Goal: Use online tool/utility: Utilize a website feature to perform a specific function

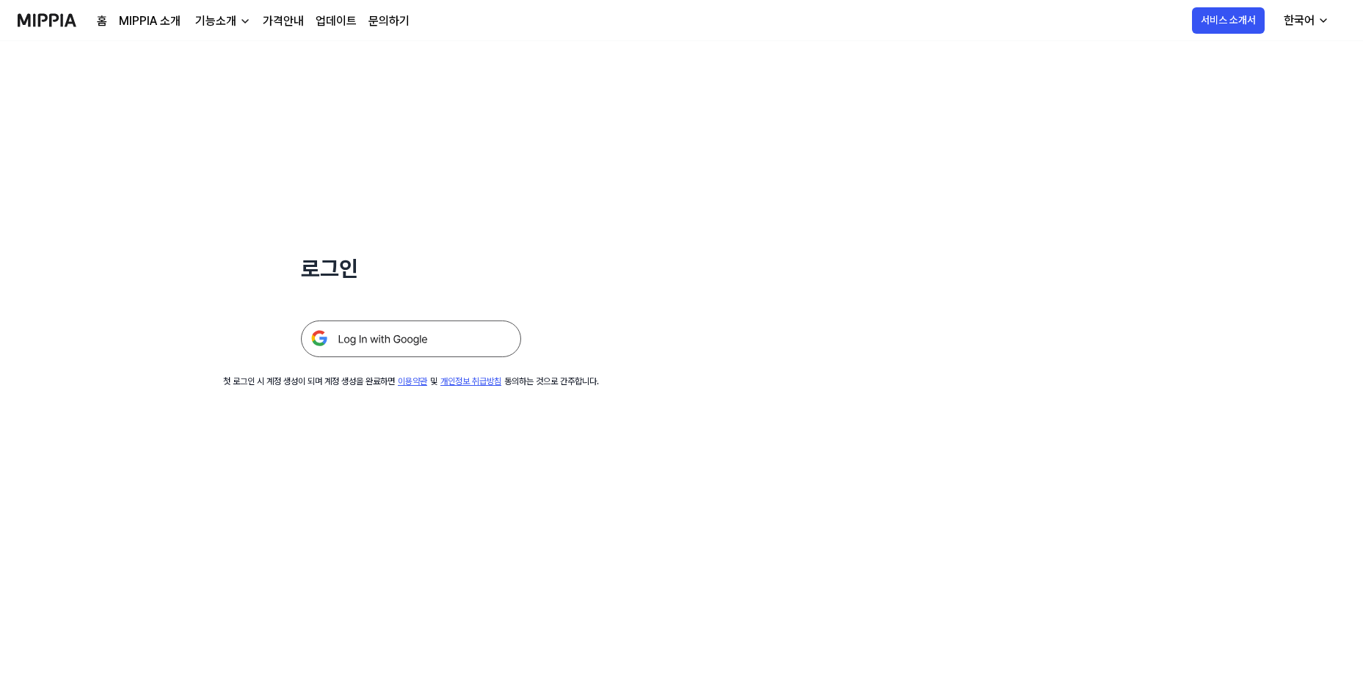
click at [361, 346] on img at bounding box center [411, 339] width 220 height 37
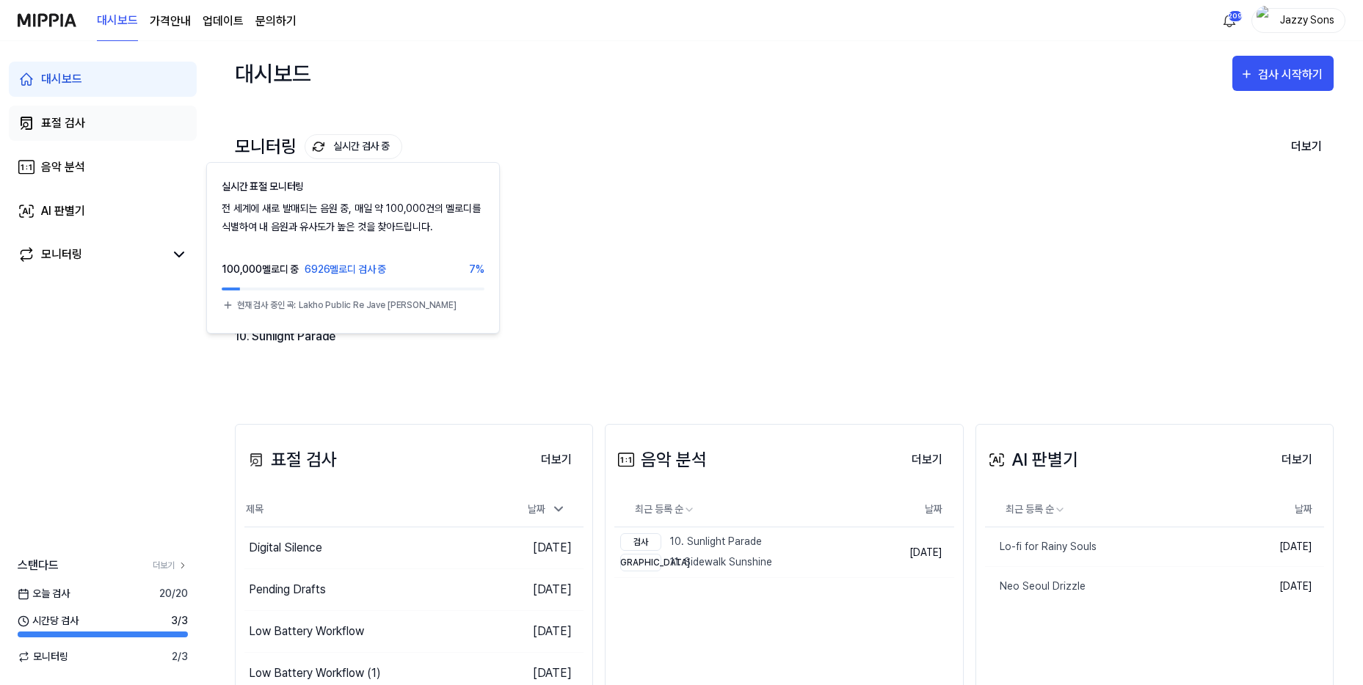
click at [87, 124] on link "표절 검사" at bounding box center [103, 123] width 188 height 35
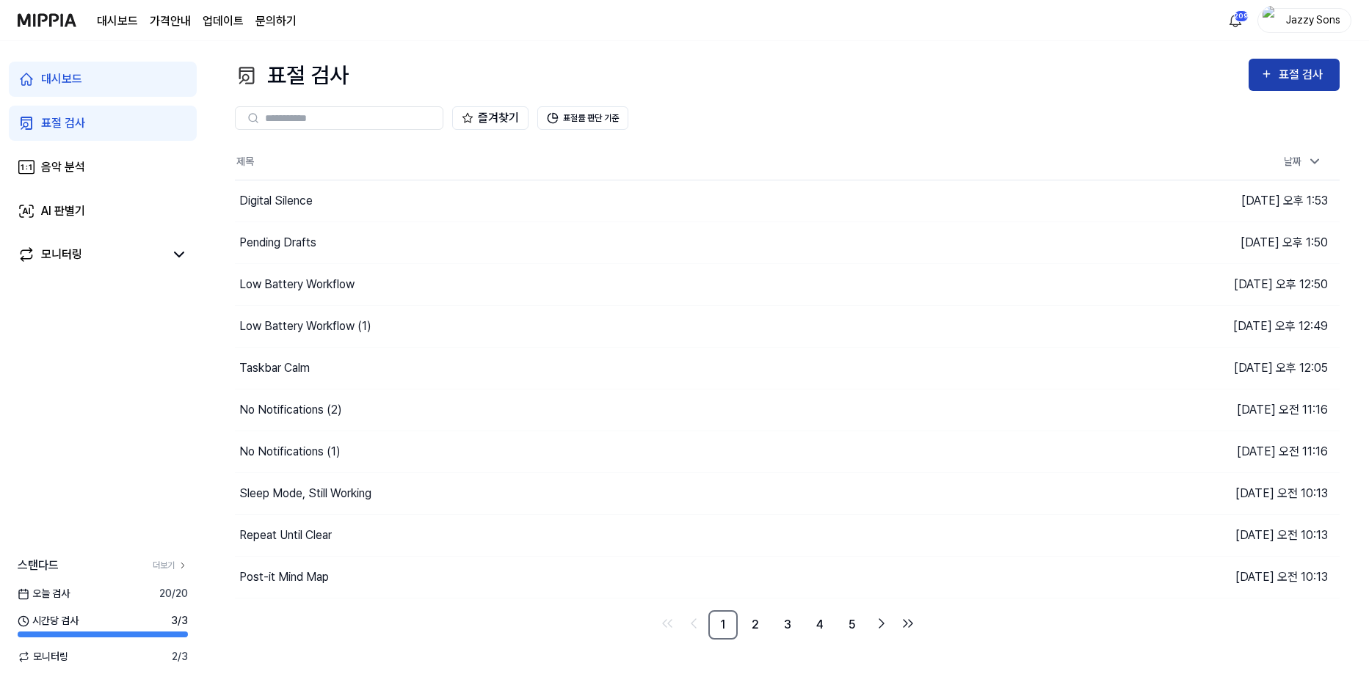
click at [1269, 65] on button "표절 검사" at bounding box center [1293, 75] width 91 height 32
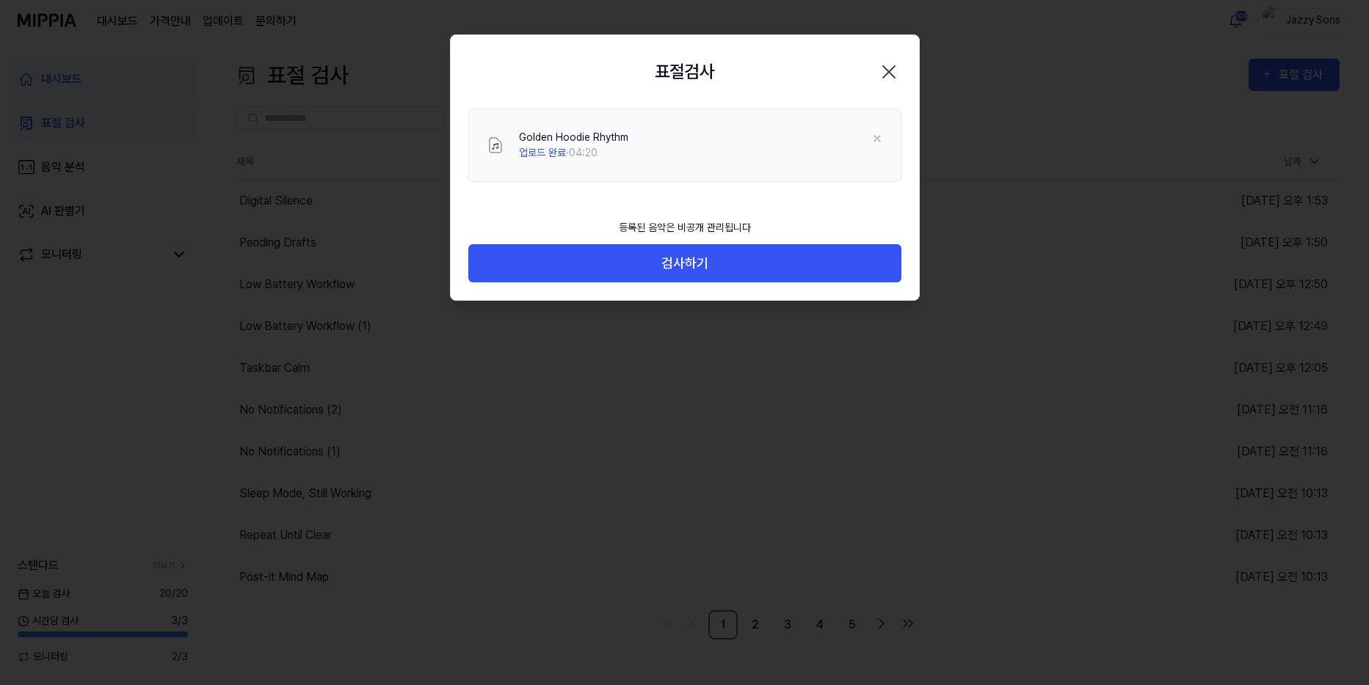
click at [716, 283] on div "등록된 음악은 비공개 관리됩니다 검사하기" at bounding box center [685, 256] width 468 height 90
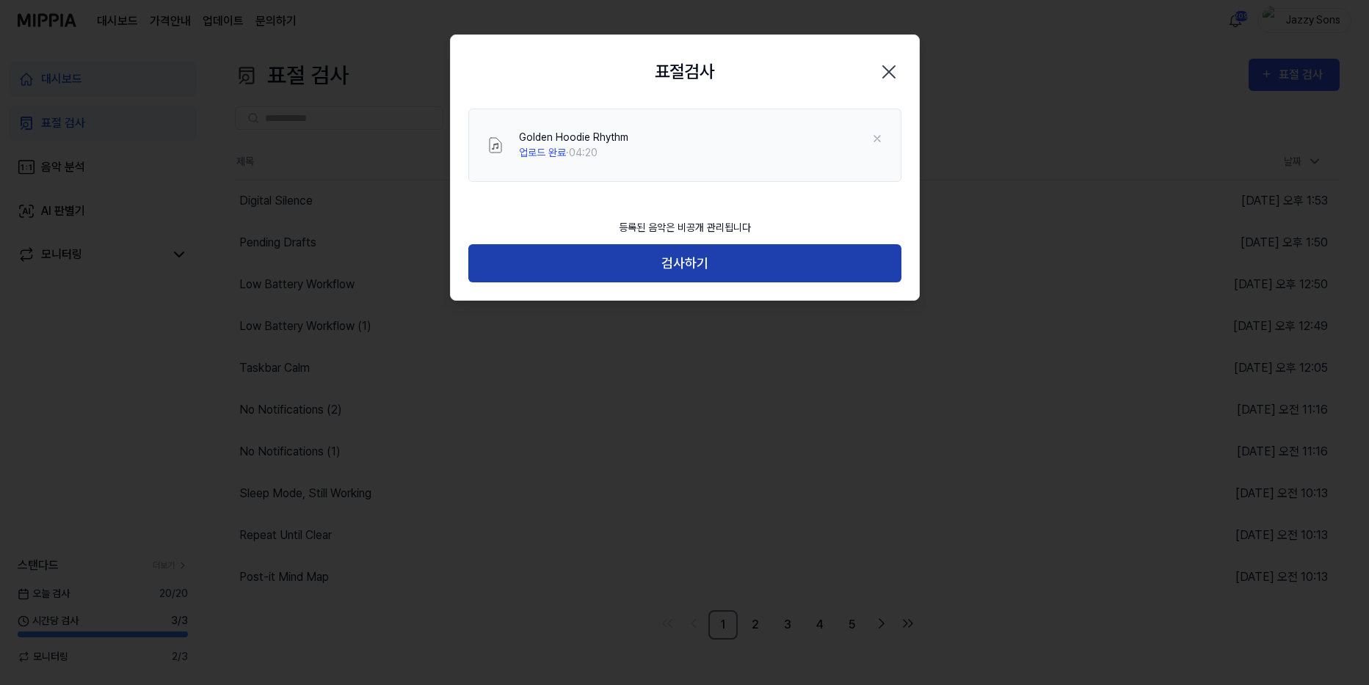
click at [690, 265] on button "검사하기" at bounding box center [684, 263] width 433 height 39
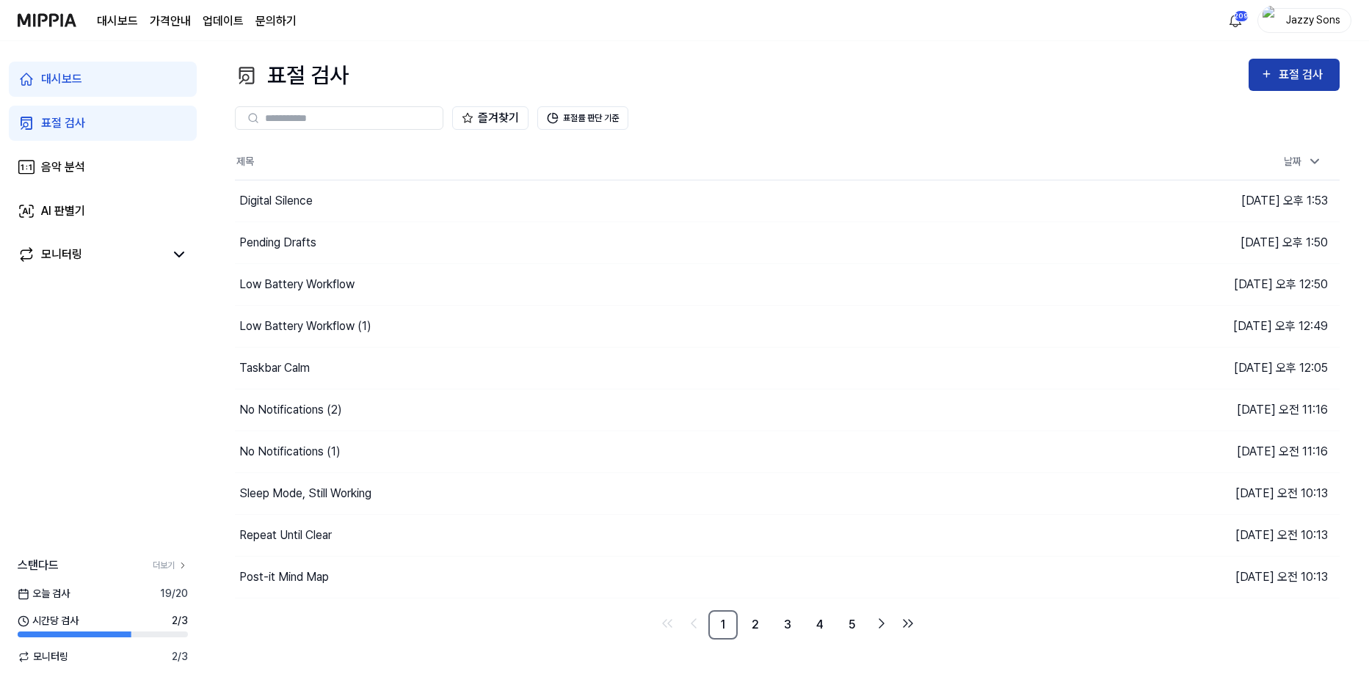
click at [1286, 81] on div "표절 검사" at bounding box center [1302, 74] width 49 height 19
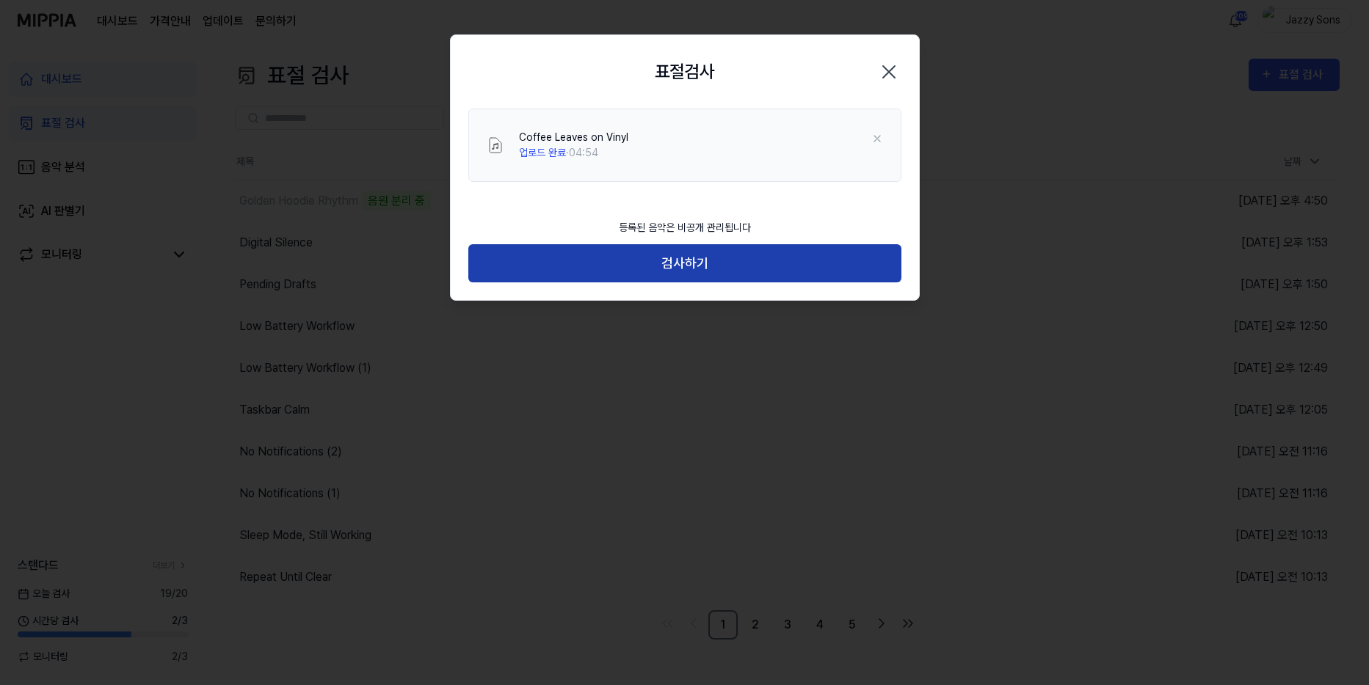
click at [698, 257] on button "검사하기" at bounding box center [684, 263] width 433 height 39
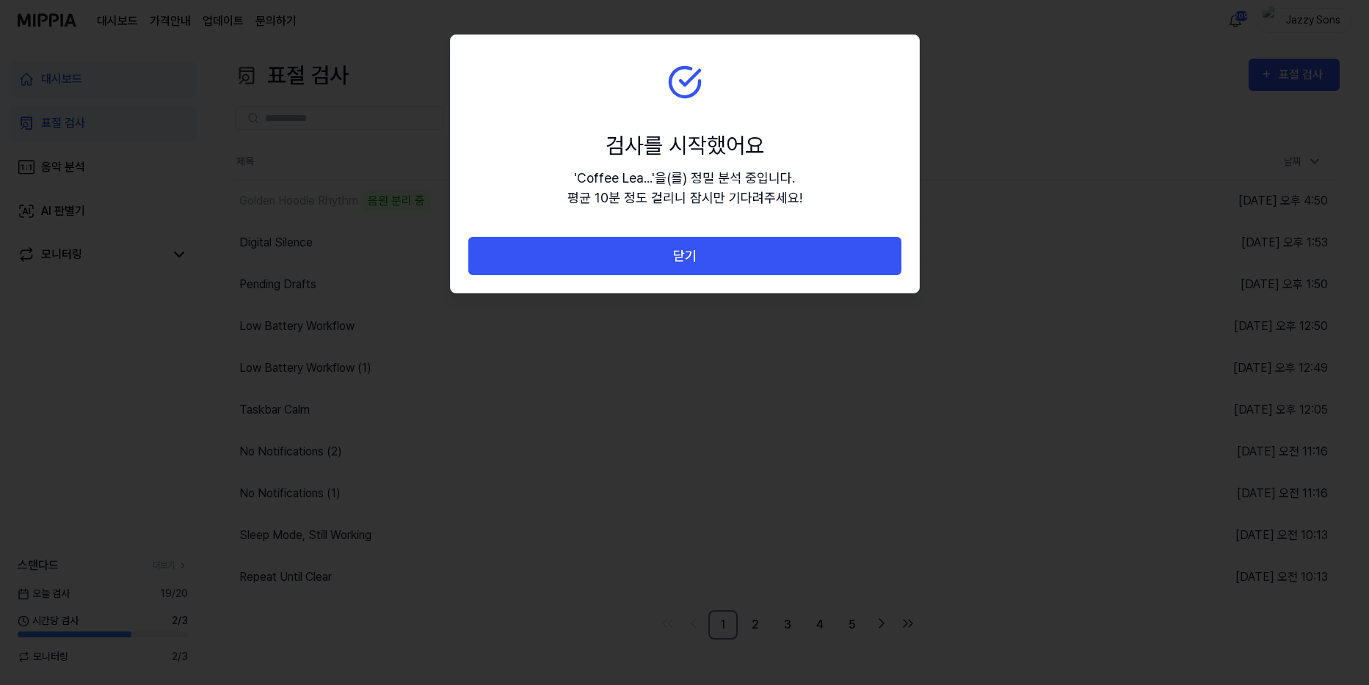
click at [698, 260] on button "닫기" at bounding box center [684, 256] width 433 height 39
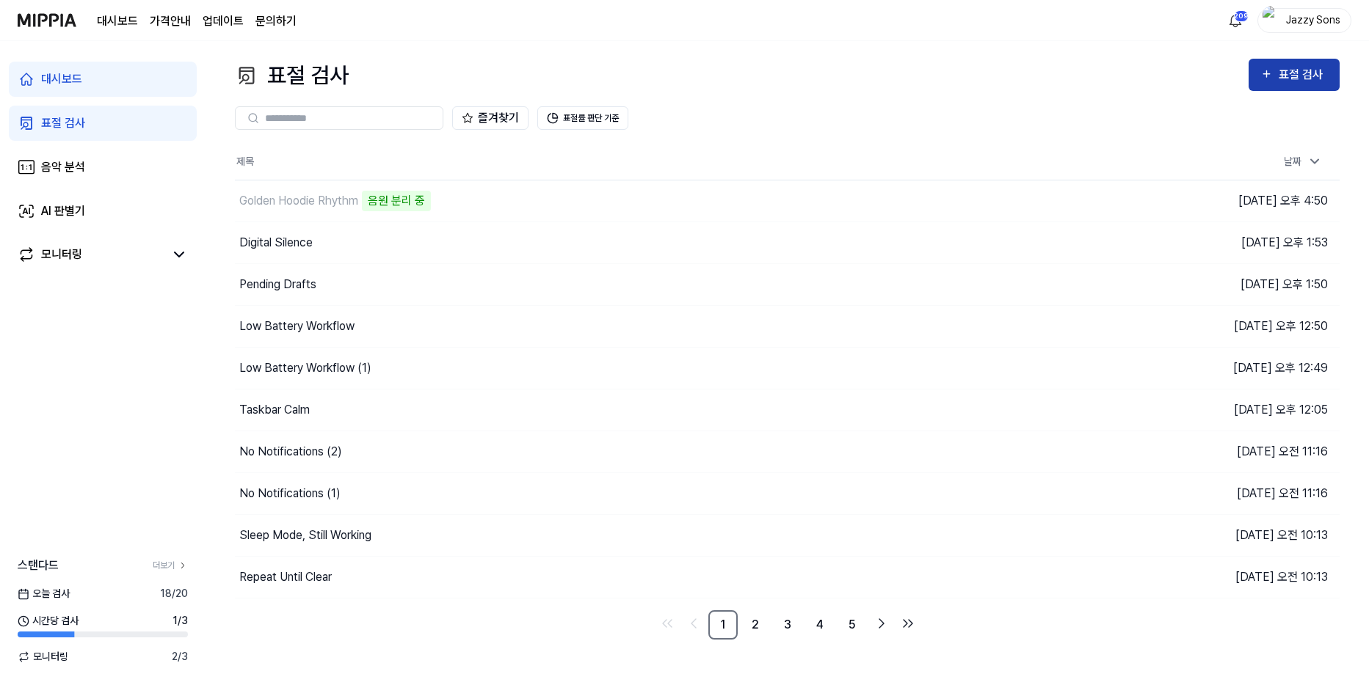
click at [1297, 68] on div "표절 검사" at bounding box center [1302, 74] width 49 height 19
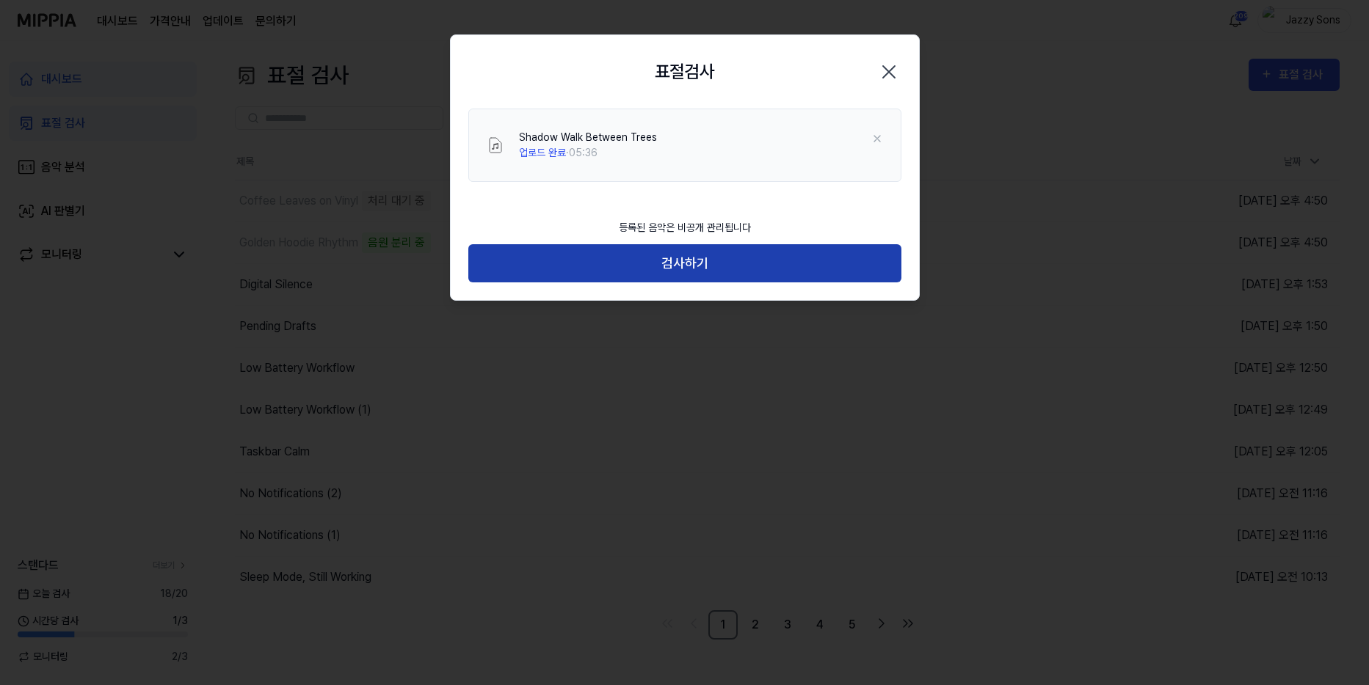
click at [677, 255] on button "검사하기" at bounding box center [684, 263] width 433 height 39
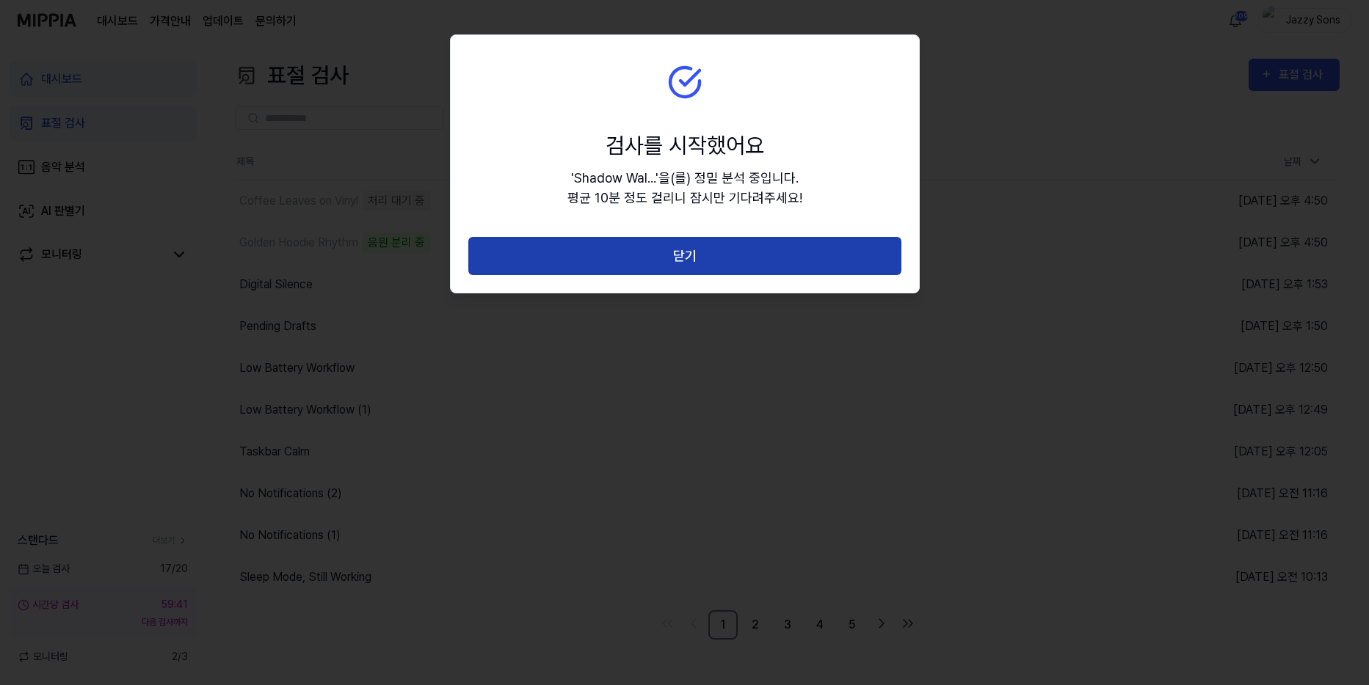
click at [680, 257] on button "닫기" at bounding box center [684, 256] width 433 height 39
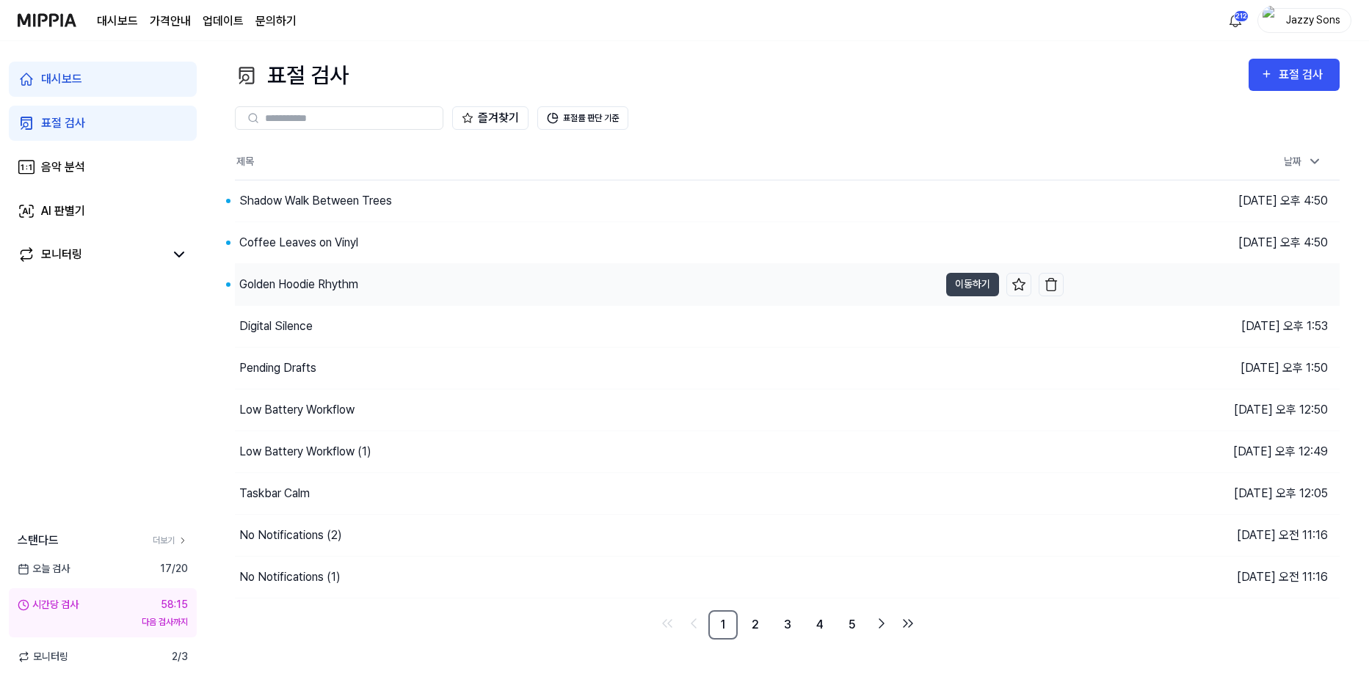
click at [288, 288] on div "Golden Hoodie Rhythm" at bounding box center [298, 285] width 119 height 18
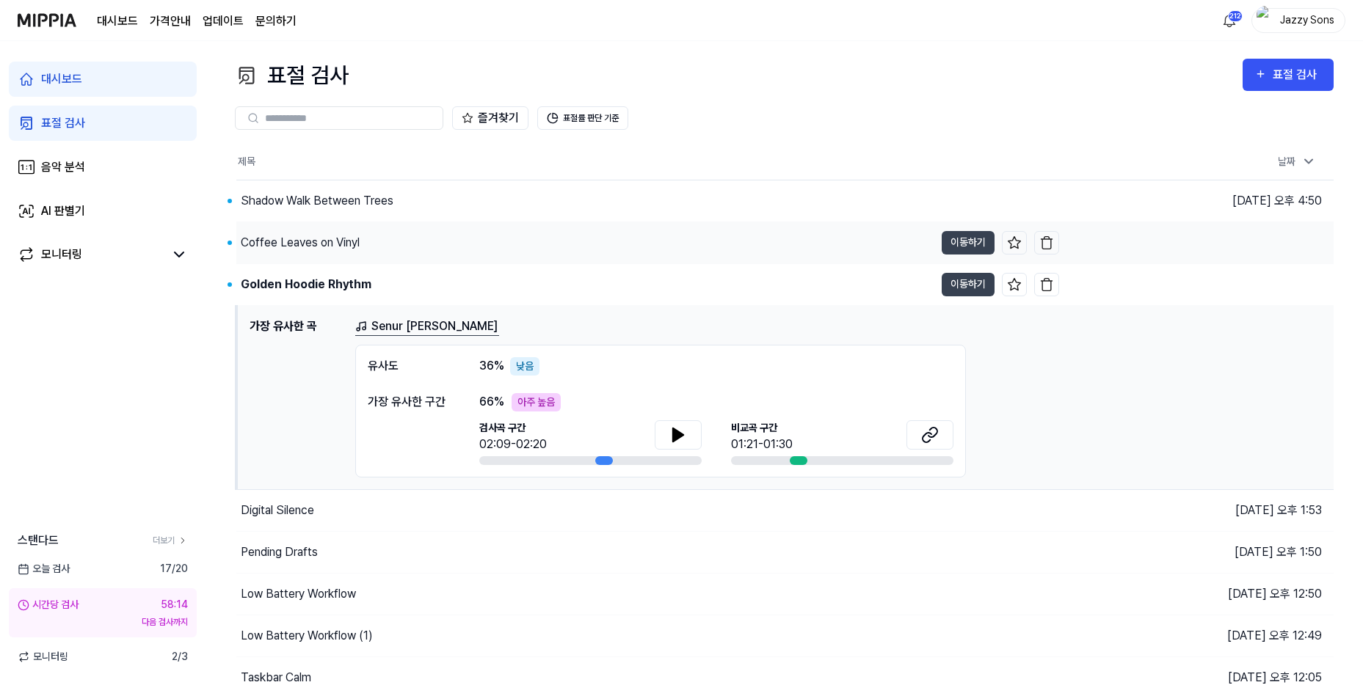
click at [302, 242] on div "Coffee Leaves on Vinyl" at bounding box center [300, 243] width 119 height 18
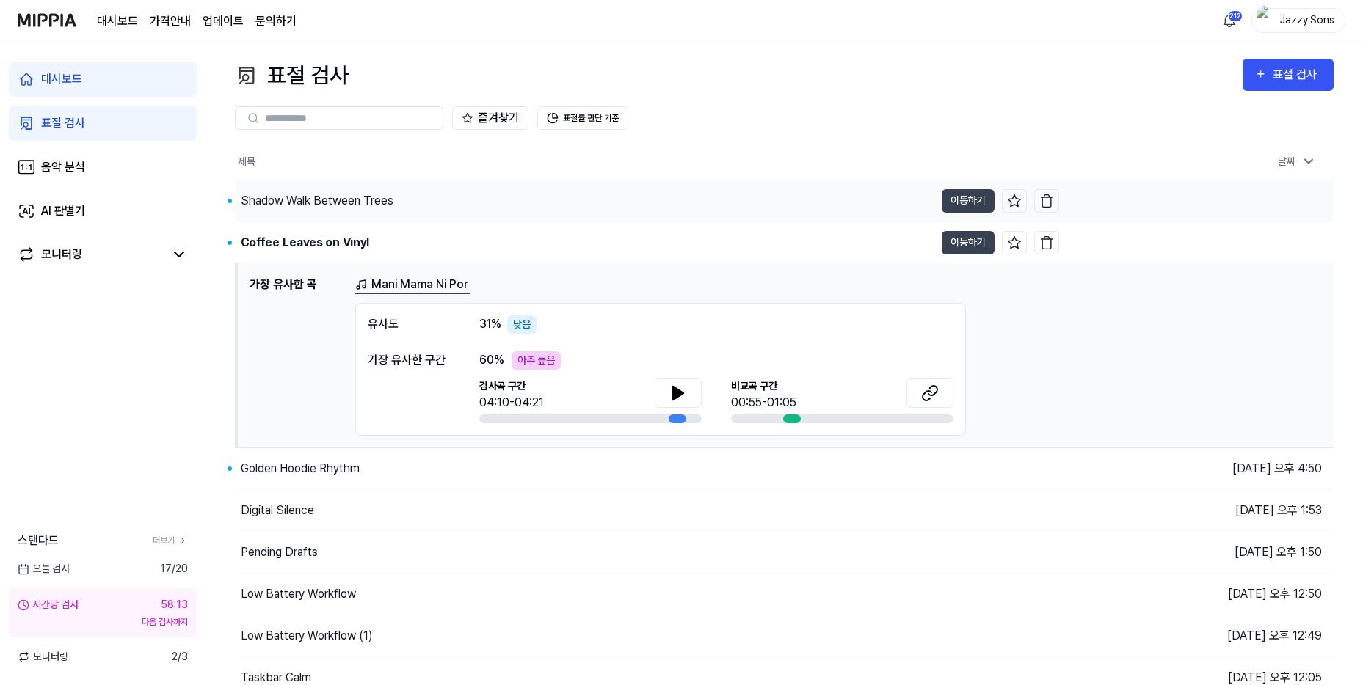
click at [316, 202] on div "Shadow Walk Between Trees" at bounding box center [317, 201] width 153 height 18
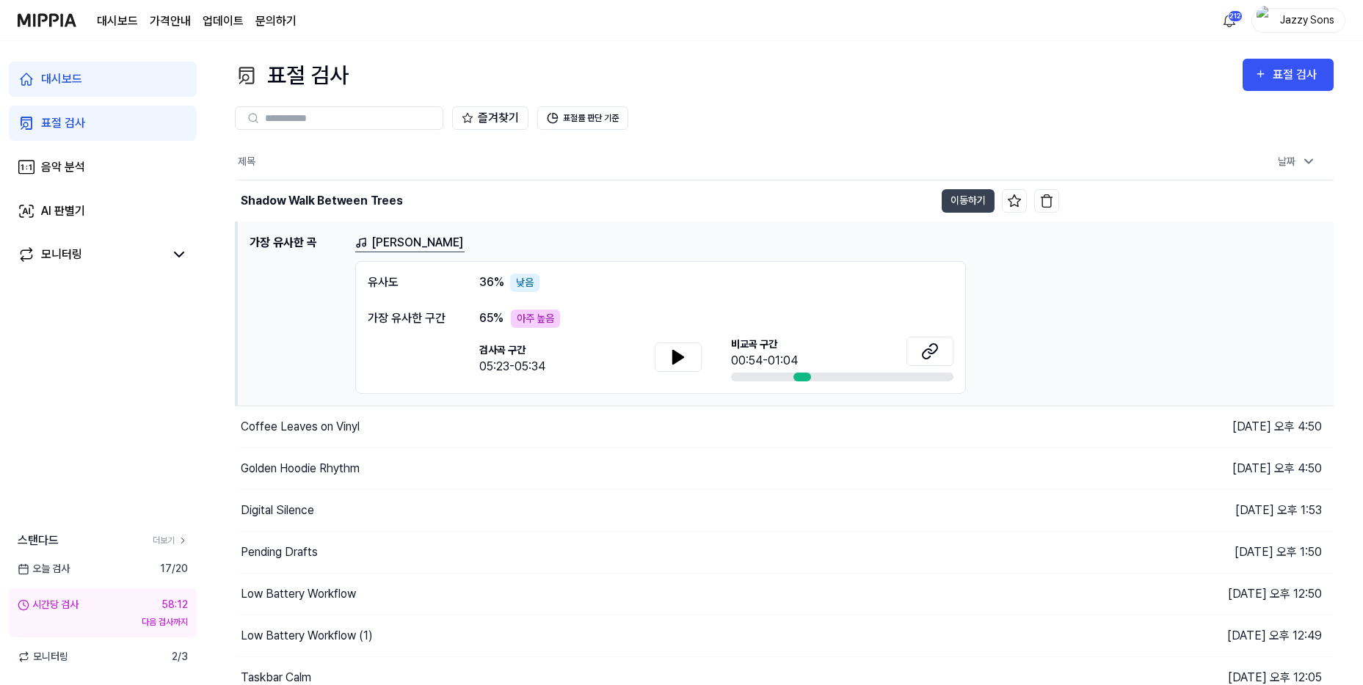
click at [65, 118] on div "표절 검사" at bounding box center [63, 123] width 44 height 18
click at [65, 76] on div "대시보드" at bounding box center [61, 79] width 41 height 18
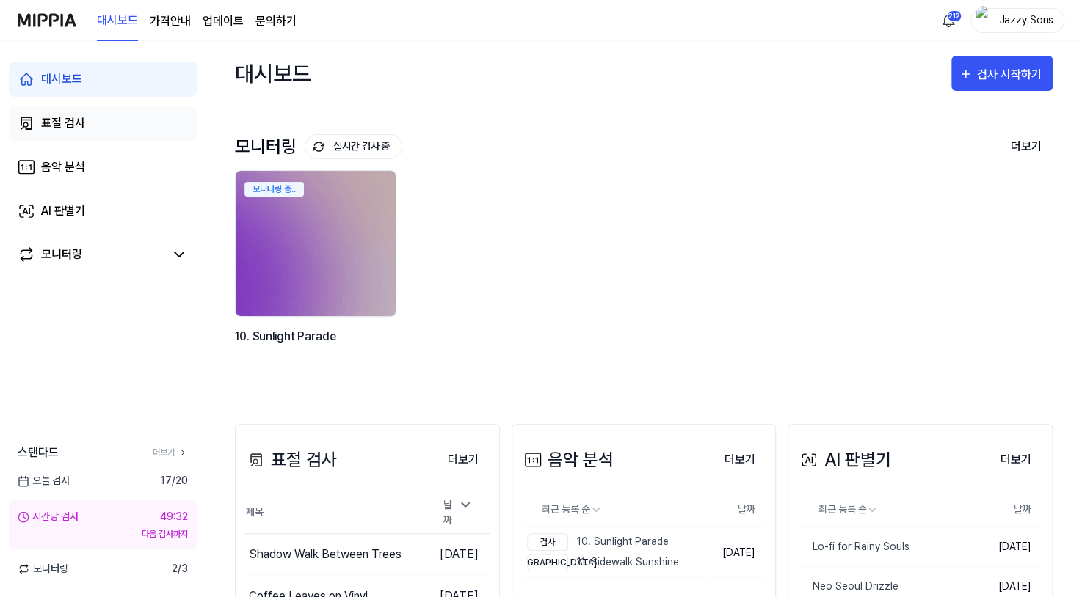
click at [79, 122] on div "표절 검사" at bounding box center [63, 123] width 44 height 18
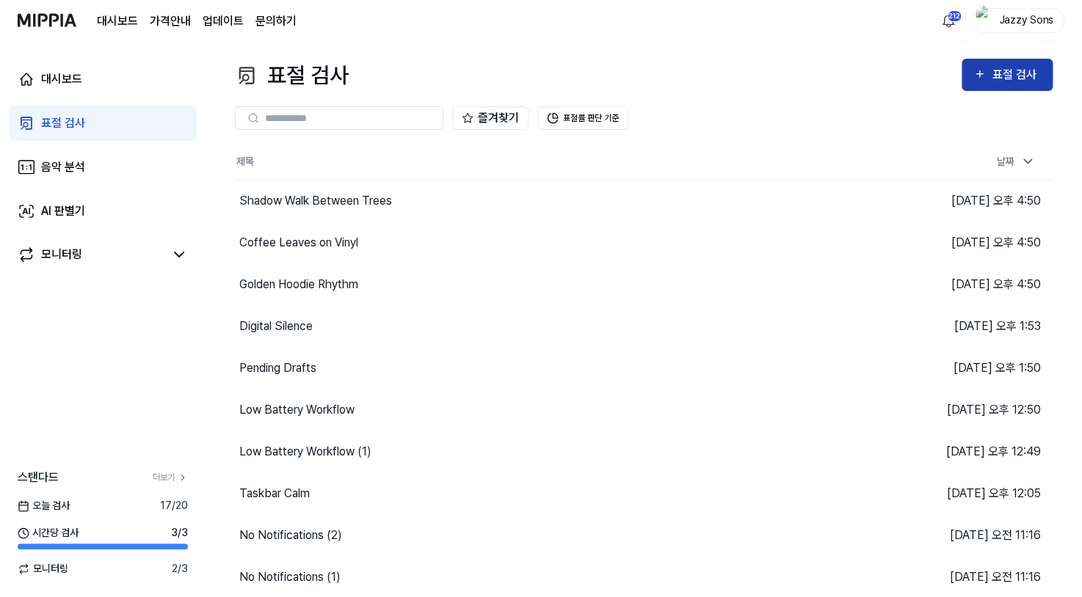
click at [985, 74] on icon "button" at bounding box center [979, 74] width 12 height 18
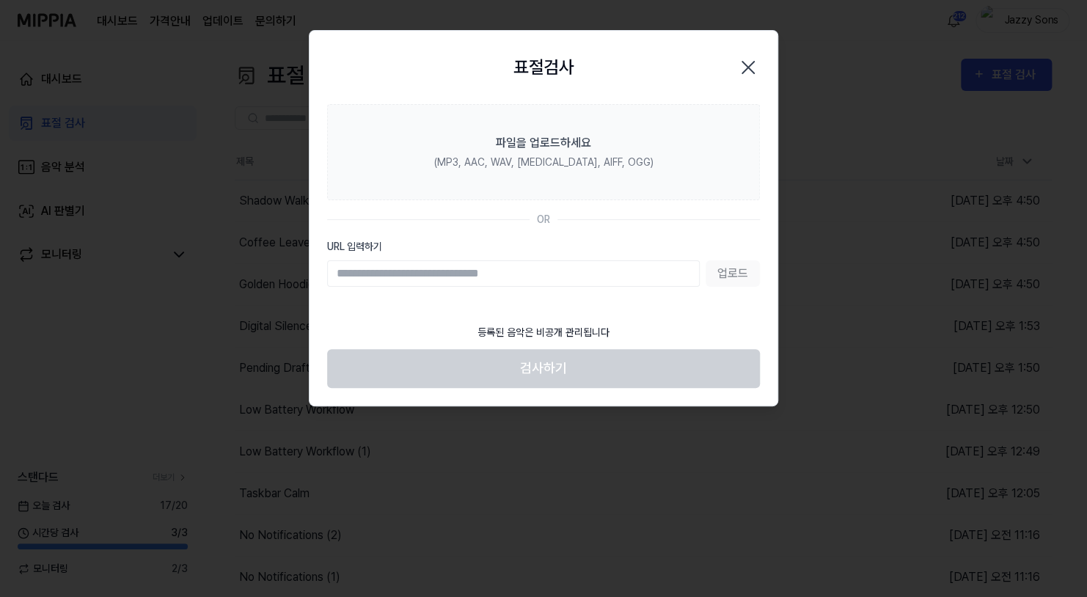
click at [746, 63] on icon "button" at bounding box center [748, 67] width 23 height 23
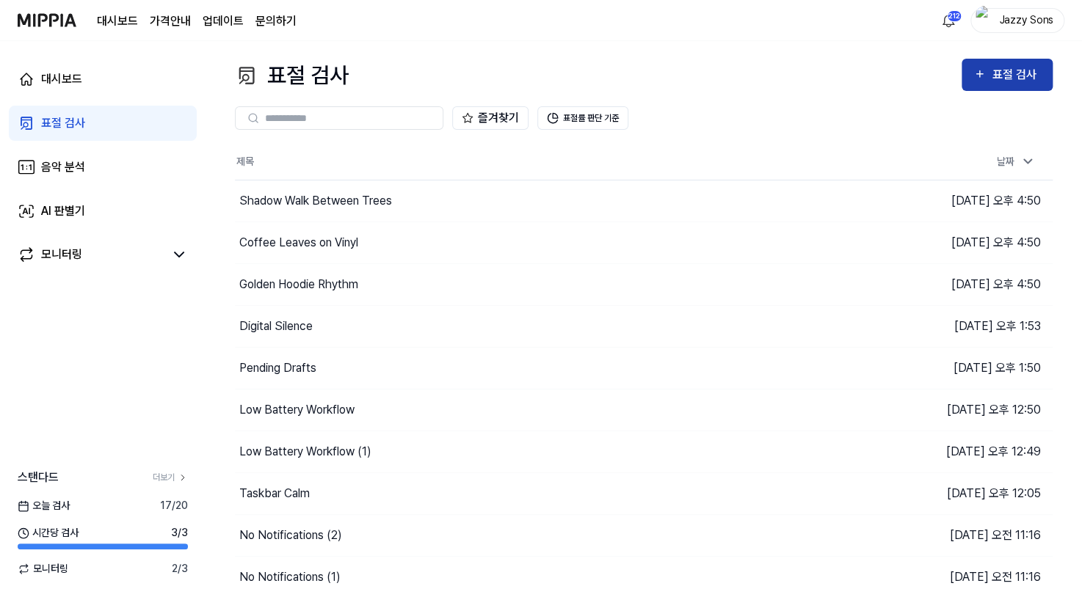
click at [1018, 81] on div "표절 검사" at bounding box center [1015, 74] width 49 height 19
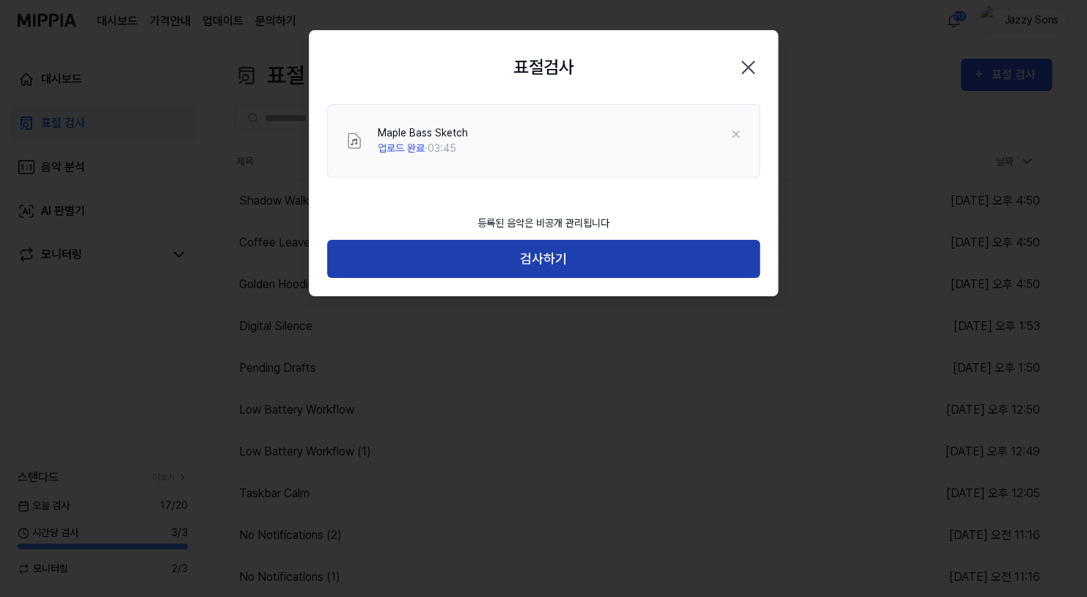
click at [530, 251] on button "검사하기" at bounding box center [543, 259] width 433 height 39
click at [572, 260] on button "검사하기" at bounding box center [543, 259] width 433 height 39
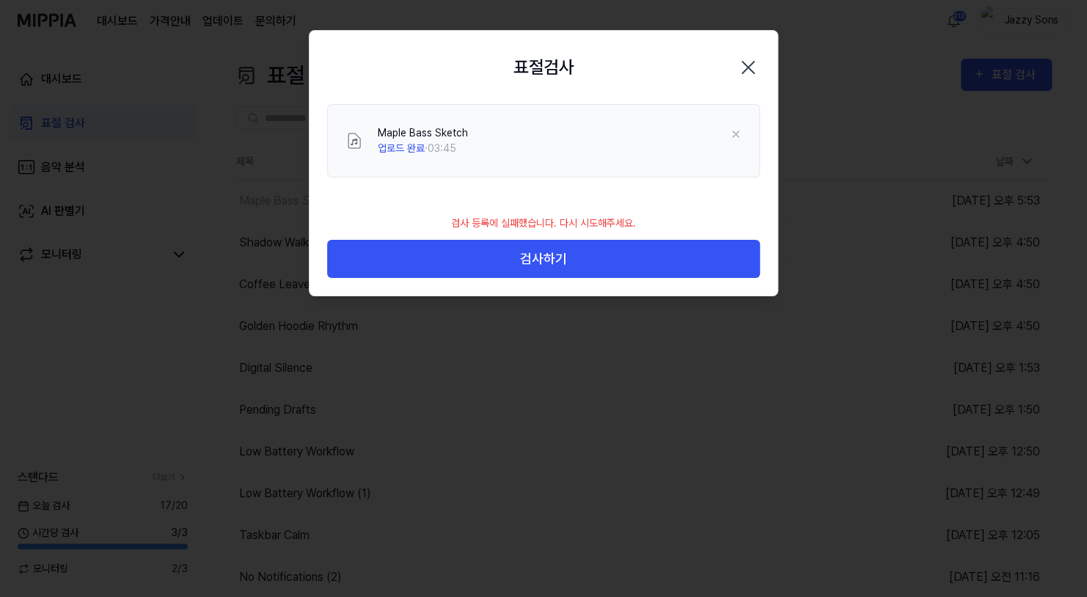
click at [751, 58] on icon "button" at bounding box center [748, 67] width 23 height 23
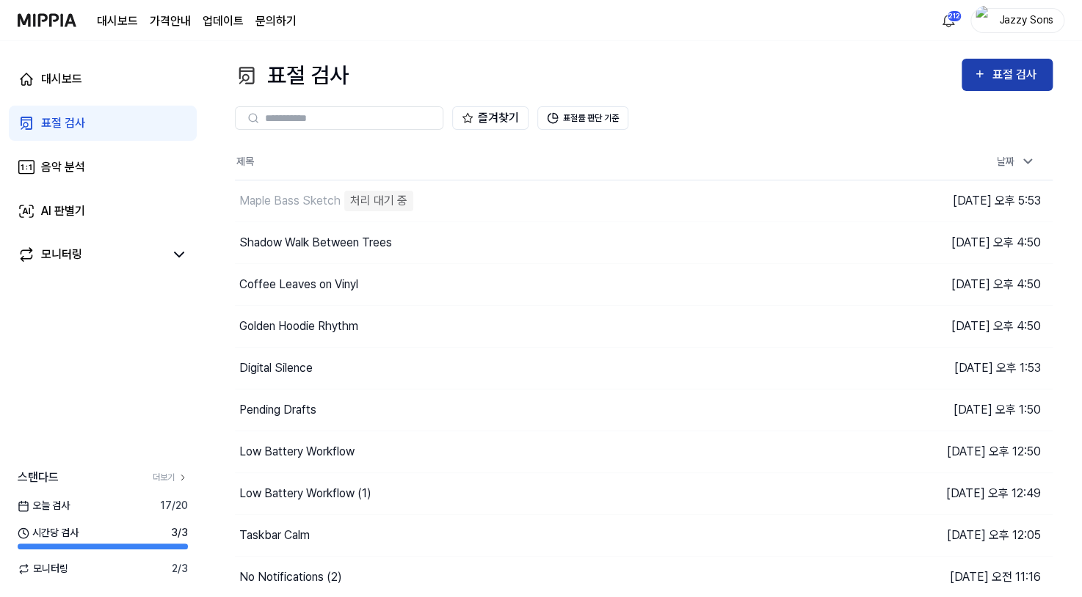
click at [990, 74] on div "표절 검사" at bounding box center [1007, 74] width 68 height 19
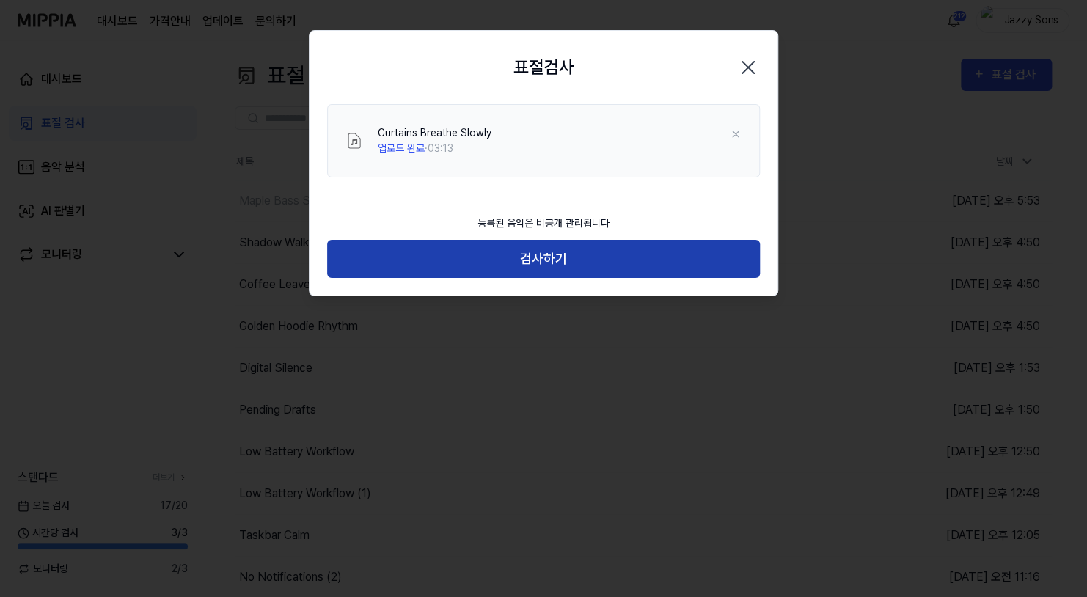
click at [541, 272] on button "검사하기" at bounding box center [543, 259] width 433 height 39
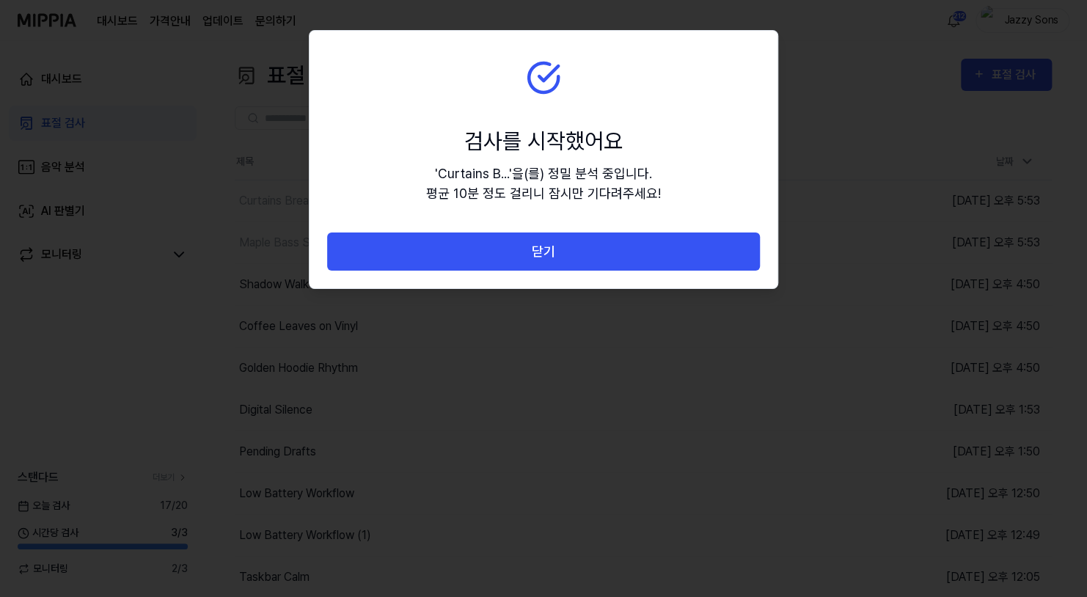
click at [573, 263] on button "닫기" at bounding box center [543, 252] width 433 height 39
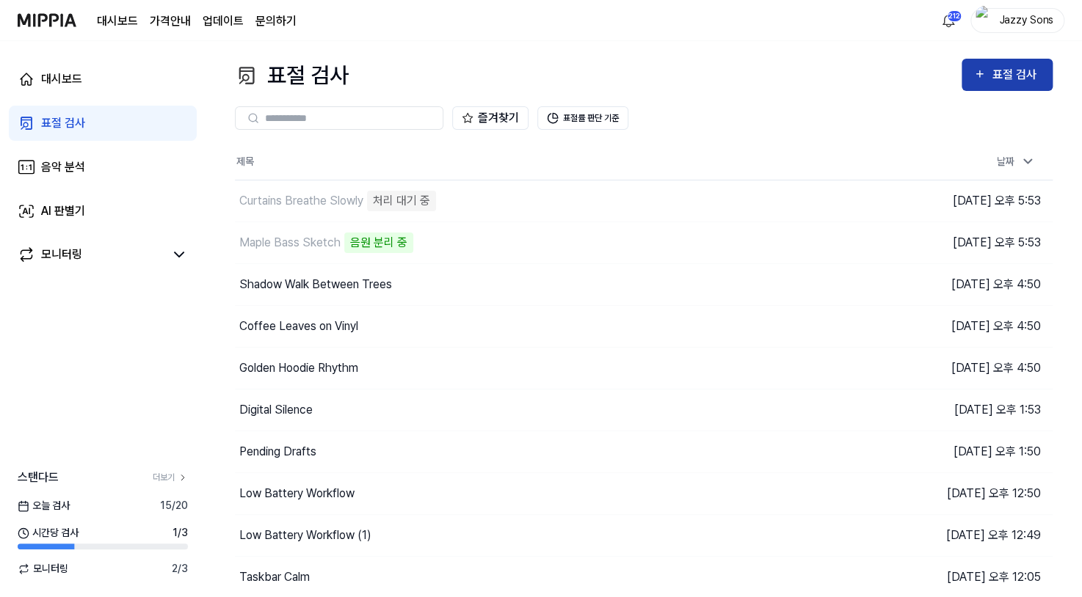
click at [1004, 65] on button "표절 검사" at bounding box center [1006, 75] width 91 height 32
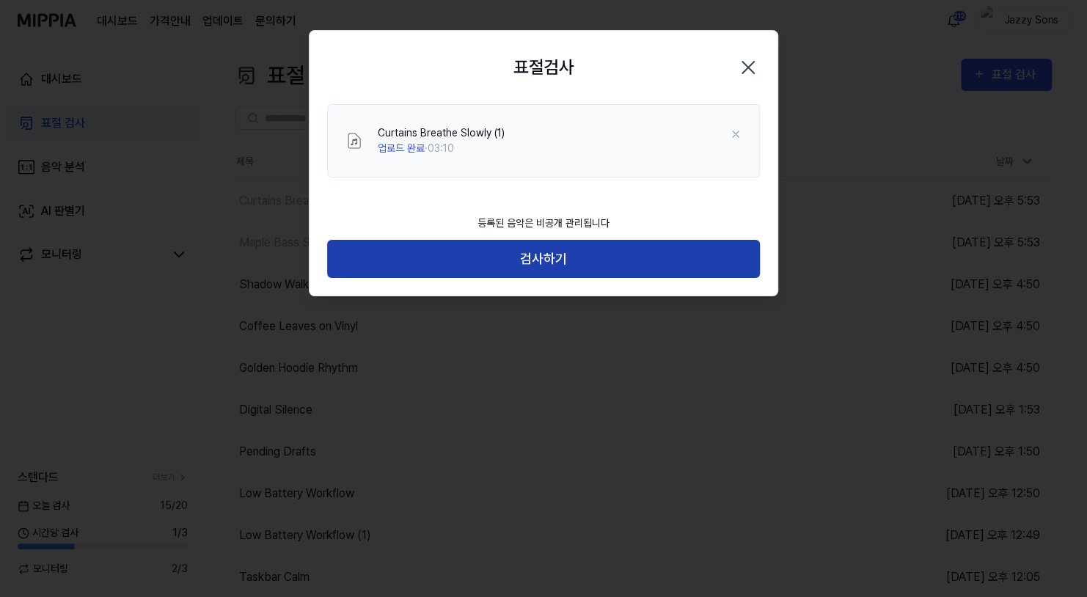
click at [608, 268] on button "검사하기" at bounding box center [543, 259] width 433 height 39
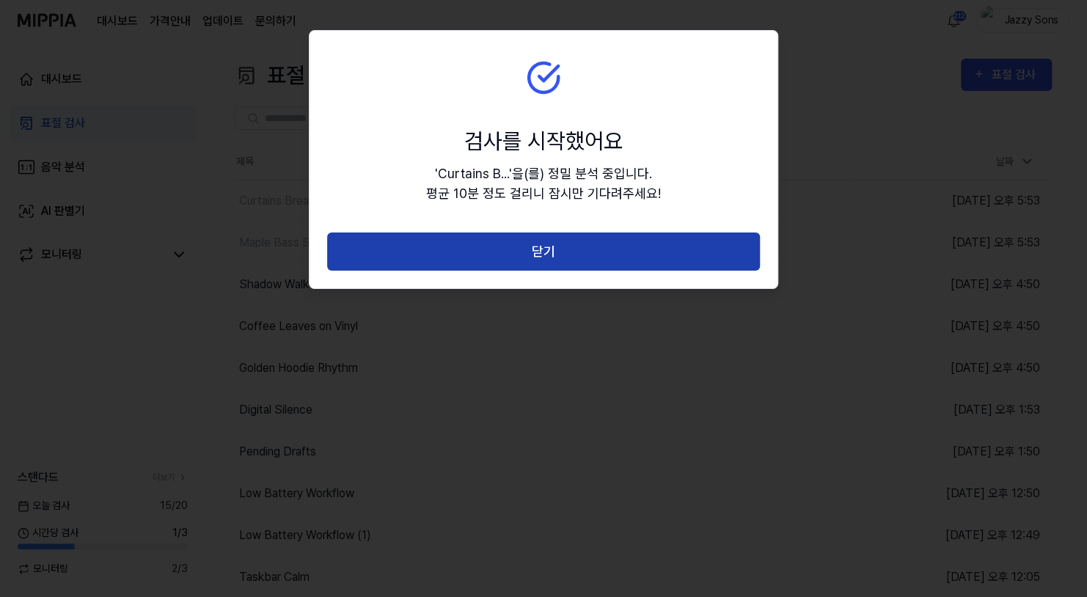
click at [634, 254] on button "닫기" at bounding box center [543, 252] width 433 height 39
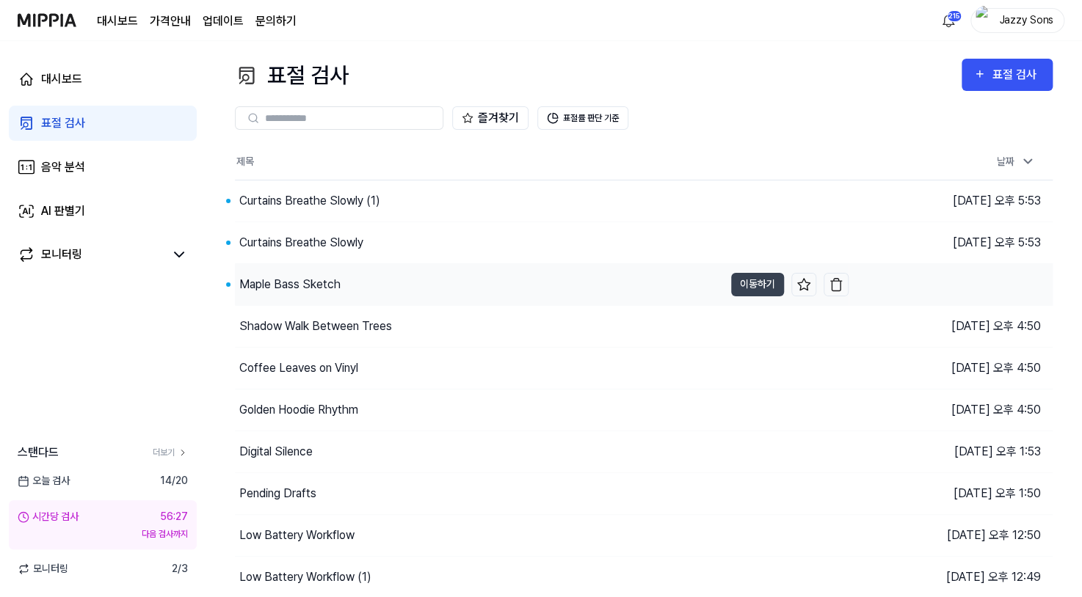
click at [294, 281] on div "Maple Bass Sketch" at bounding box center [289, 285] width 101 height 18
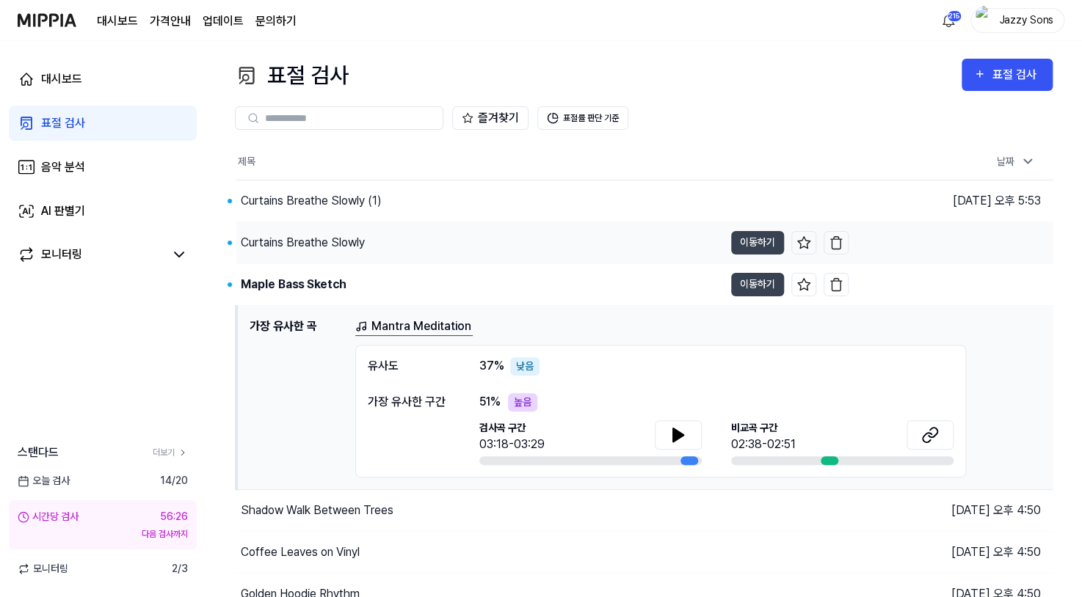
click at [318, 248] on div "Curtains Breathe Slowly" at bounding box center [303, 243] width 124 height 18
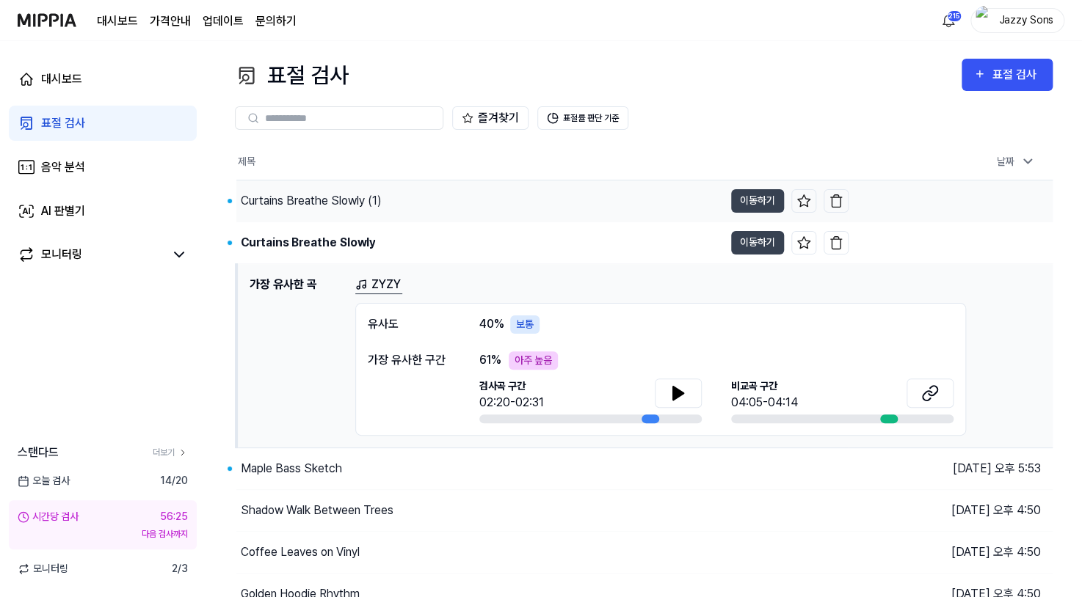
click at [344, 195] on div "Curtains Breathe Slowly (1)" at bounding box center [311, 201] width 141 height 18
